Goal: Task Accomplishment & Management: Manage account settings

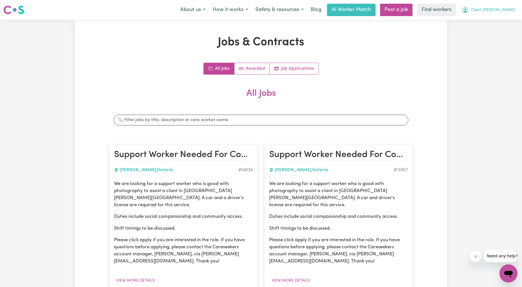
click at [494, 4] on button "Client [PERSON_NAME]" at bounding box center [488, 10] width 60 height 12
click at [484, 32] on link "Logout" at bounding box center [496, 32] width 45 height 11
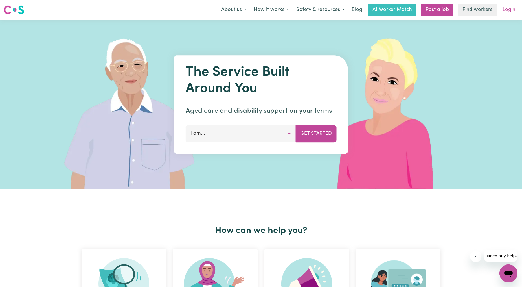
click at [499, 4] on link "Login" at bounding box center [508, 10] width 19 height 12
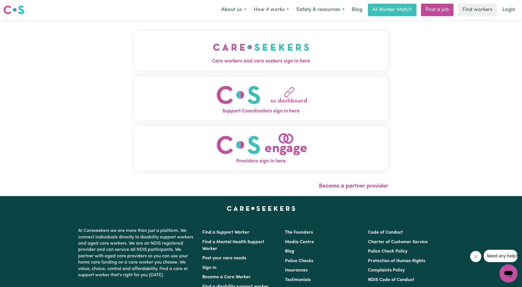
click at [271, 69] on button "Care workers and care seekers sign in here" at bounding box center [261, 50] width 254 height 39
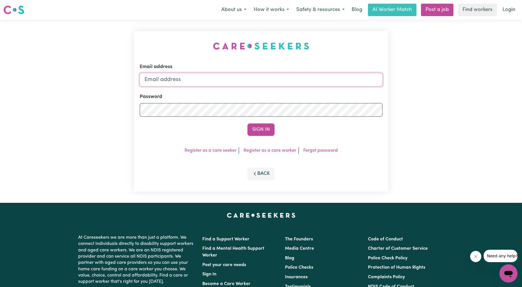
click at [210, 83] on input "Email address" at bounding box center [261, 80] width 243 height 14
drag, startPoint x: 173, startPoint y: 81, endPoint x: 295, endPoint y: 81, distance: 121.8
click at [294, 82] on input "[EMAIL_ADDRESS][PERSON_NAME][DOMAIN_NAME]" at bounding box center [261, 80] width 243 height 14
type input "superuser~[EMAIL_ADDRESS][DOMAIN_NAME]"
click at [264, 131] on button "Sign In" at bounding box center [260, 129] width 27 height 12
